Goal: Task Accomplishment & Management: Manage account settings

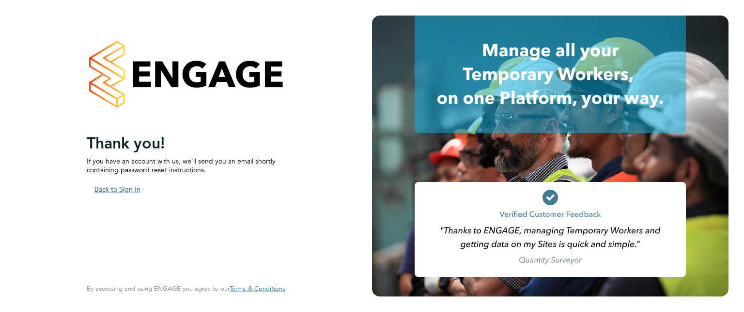
click at [130, 189] on button "Back to Sign In" at bounding box center [118, 189] width 62 height 16
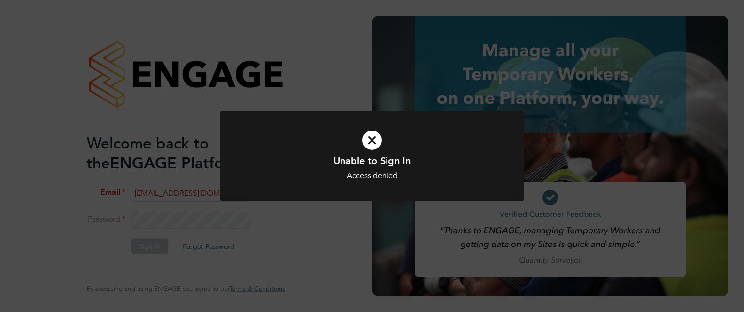
click at [392, 120] on div at bounding box center [372, 155] width 304 height 91
click at [251, 108] on div "Unable to Sign In Access denied Cancel Okay" at bounding box center [372, 156] width 744 height 312
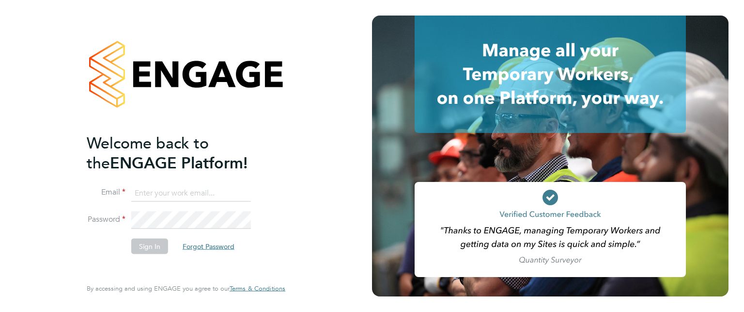
click at [204, 245] on button "Forgot Password" at bounding box center [208, 246] width 67 height 16
